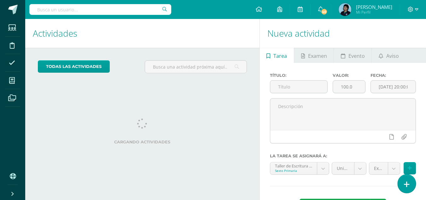
click at [408, 184] on icon at bounding box center [407, 183] width 6 height 7
click at [410, 183] on link at bounding box center [407, 183] width 18 height 18
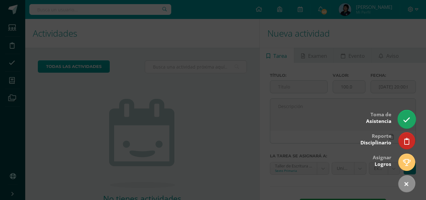
click at [408, 119] on icon at bounding box center [406, 119] width 7 height 7
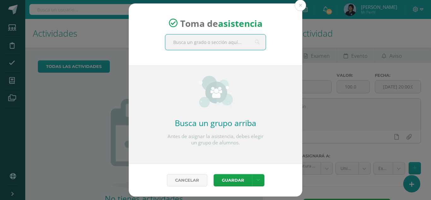
click at [192, 42] on input "text" at bounding box center [215, 41] width 100 height 15
type input "sexto a"
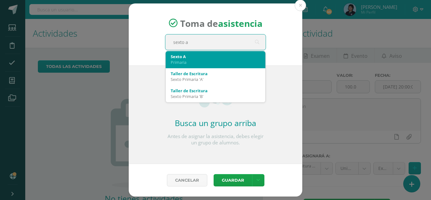
click at [195, 57] on div "Sexto A" at bounding box center [216, 57] width 90 height 6
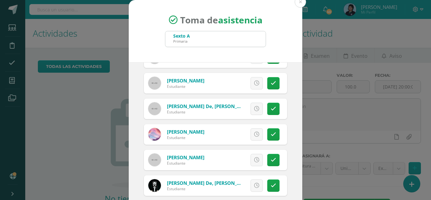
scroll to position [39, 0]
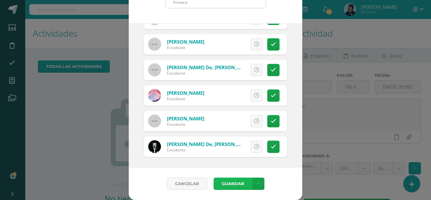
click at [230, 187] on button "Guardar" at bounding box center [232, 183] width 38 height 12
